Goal: Task Accomplishment & Management: Complete application form

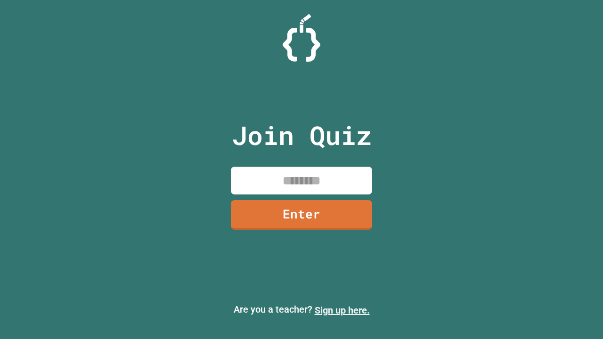
click at [342, 310] on link "Sign up here." at bounding box center [342, 310] width 55 height 11
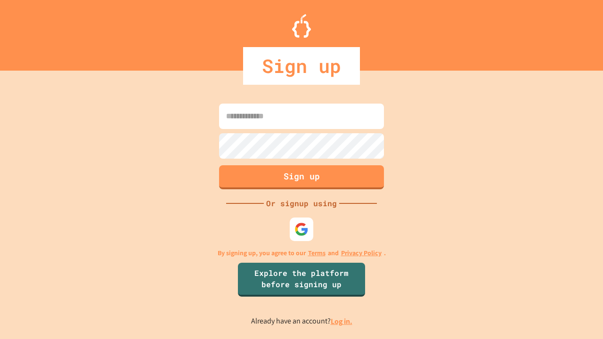
click at [342, 321] on link "Log in." at bounding box center [342, 321] width 22 height 10
